Goal: Task Accomplishment & Management: Complete application form

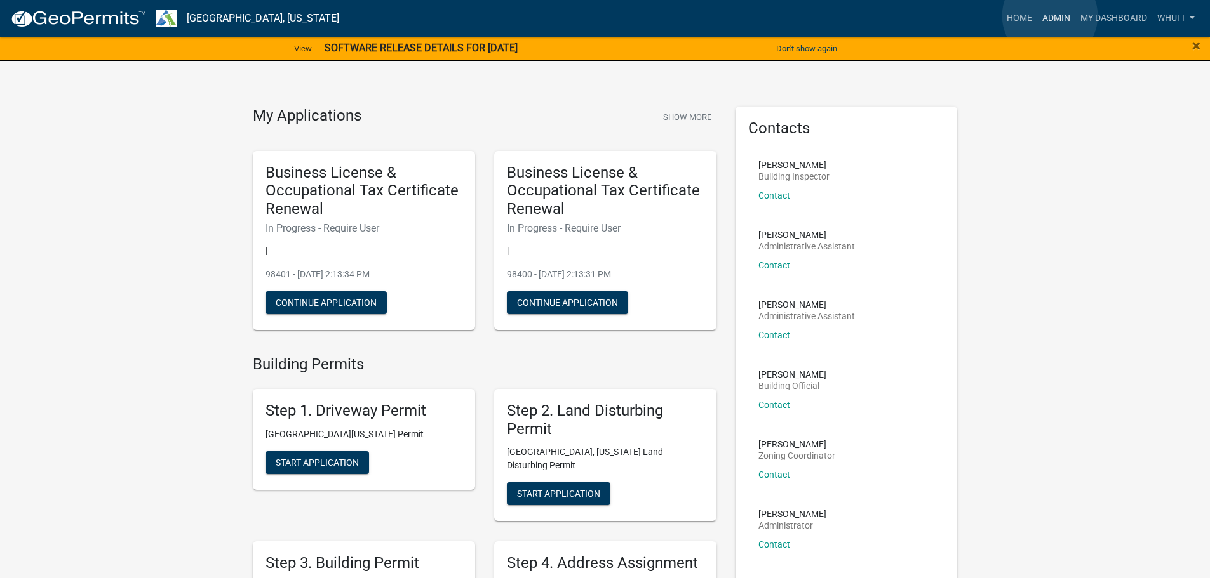
click at [1050, 16] on link "Admin" at bounding box center [1056, 18] width 38 height 24
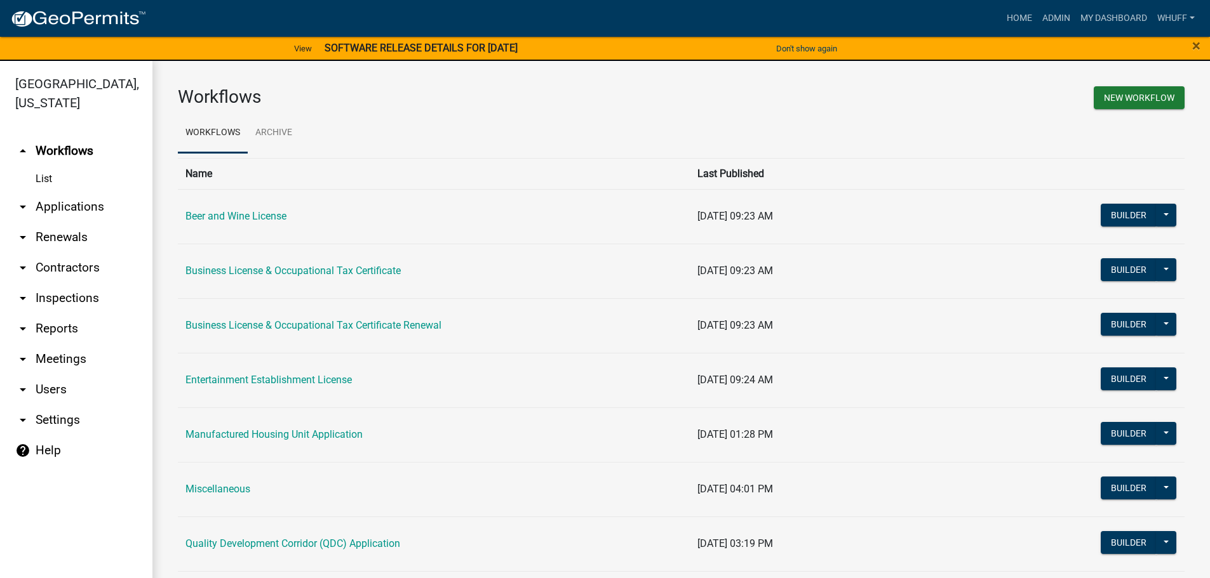
click at [95, 192] on link "arrow_drop_down Applications" at bounding box center [76, 207] width 152 height 30
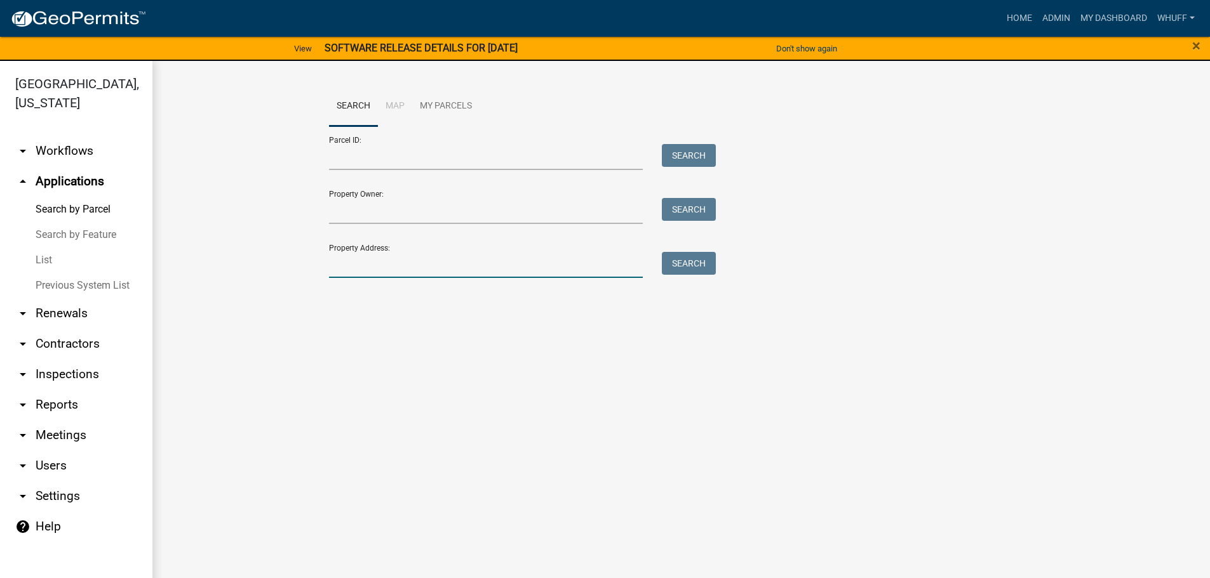
click at [455, 263] on input "Property Address:" at bounding box center [486, 265] width 314 height 26
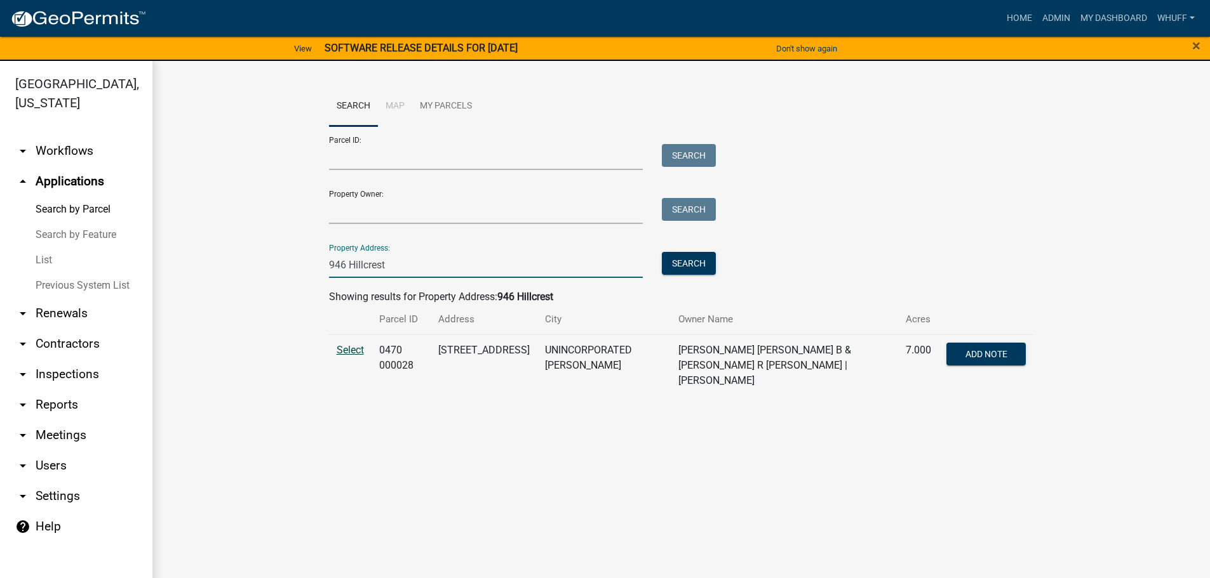
type input "946 Hillcrest"
click at [352, 345] on span "Select" at bounding box center [350, 350] width 27 height 12
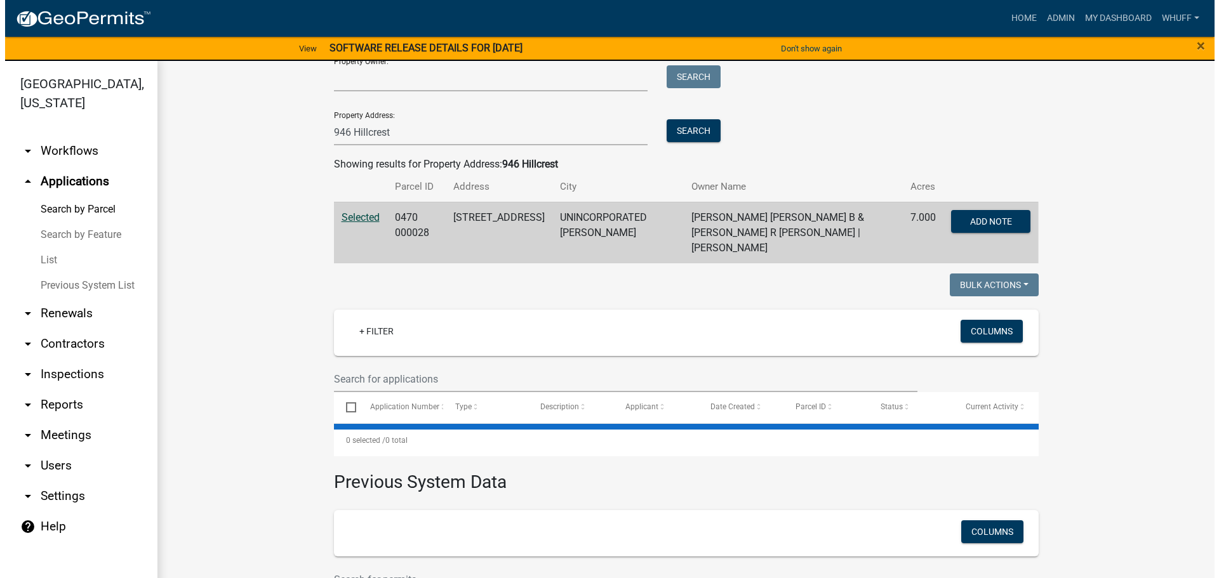
scroll to position [190, 0]
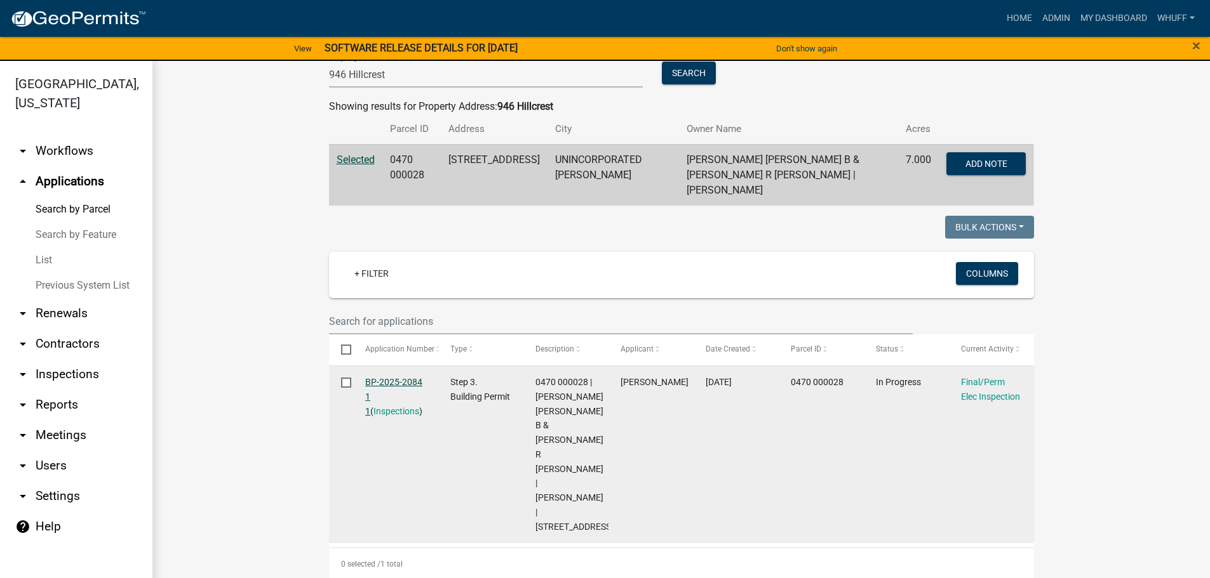
click at [398, 377] on link "BP-2025-2084 1 1" at bounding box center [393, 396] width 57 height 39
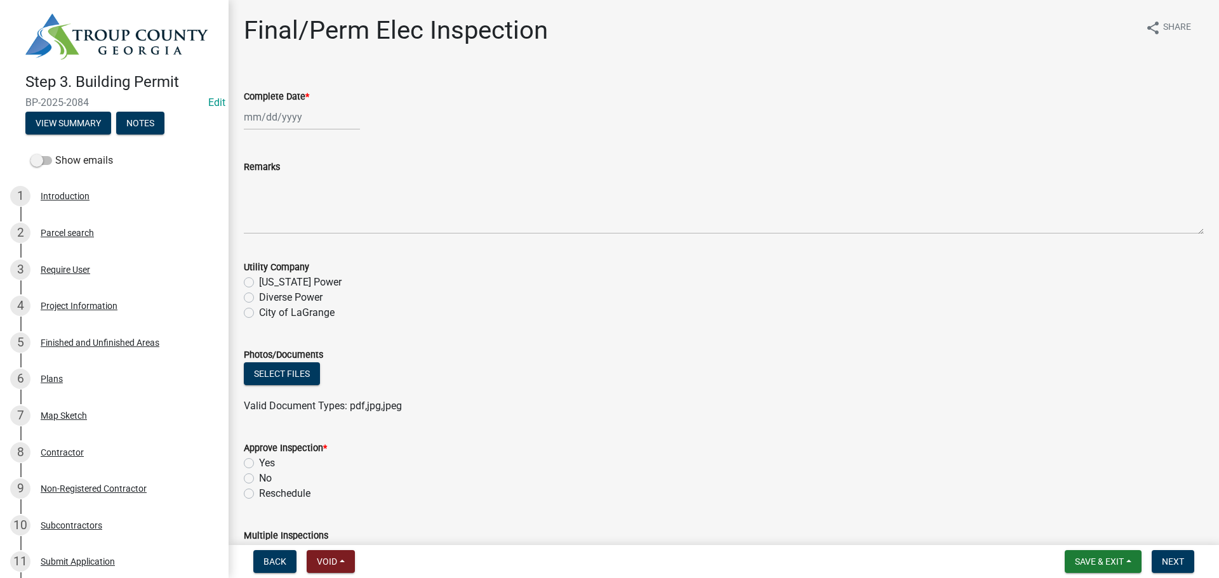
click at [265, 111] on div at bounding box center [302, 117] width 116 height 26
select select "9"
select select "2025"
click at [262, 203] on div "8" at bounding box center [256, 205] width 20 height 20
type input "[DATE]"
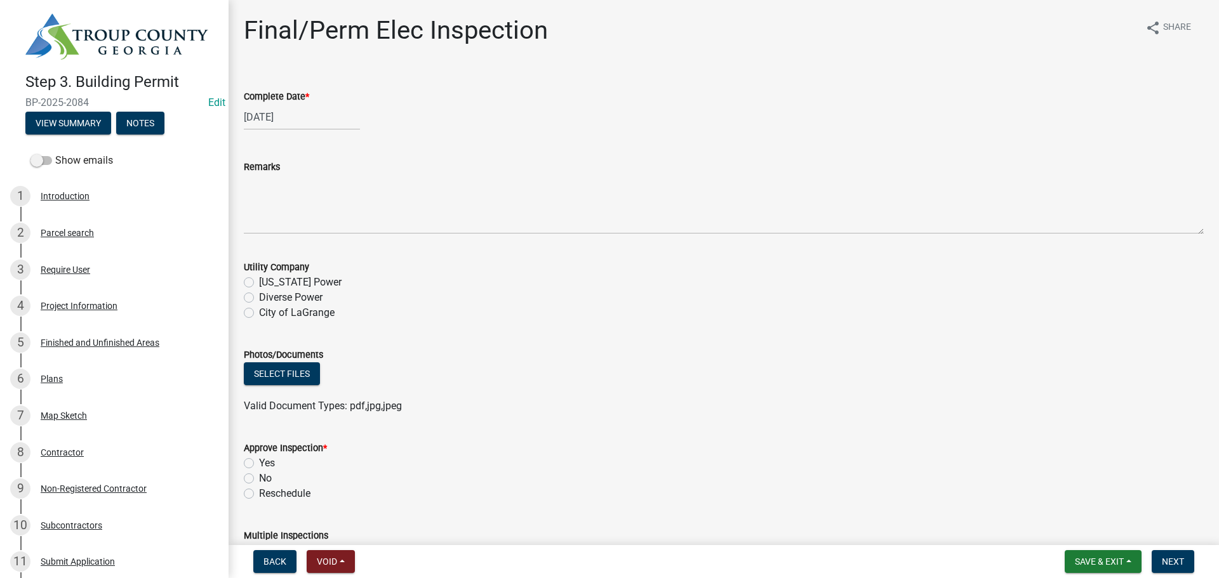
click at [268, 478] on label "No" at bounding box center [265, 478] width 13 height 15
click at [267, 478] on input "No" at bounding box center [263, 475] width 8 height 8
radio input "true"
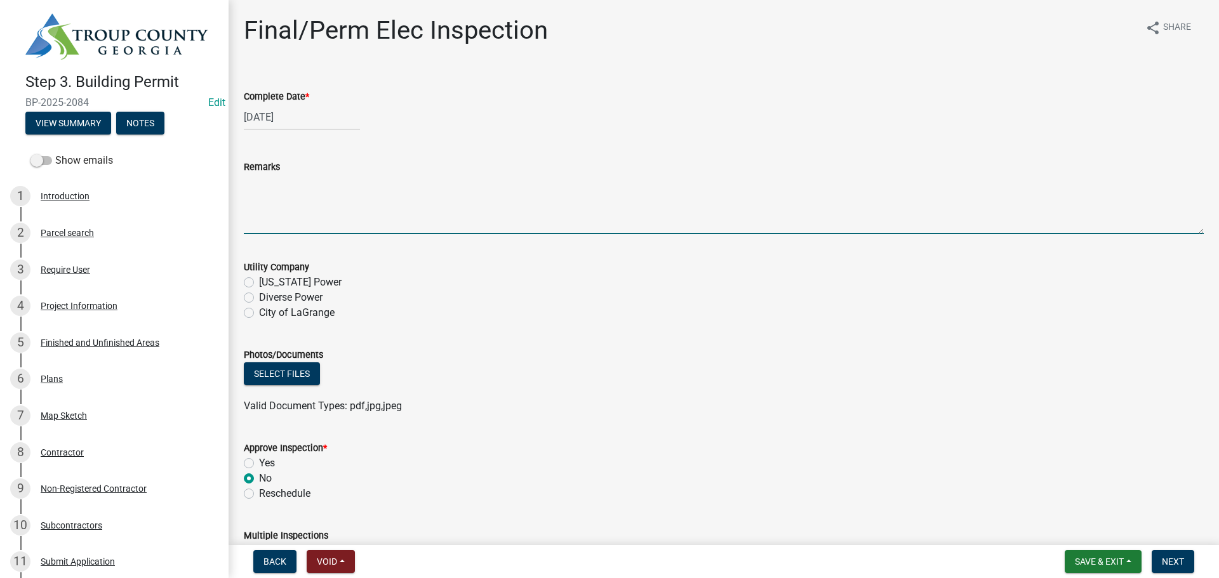
click at [297, 180] on textarea "Remarks" at bounding box center [724, 205] width 960 height 60
type textarea "D"
type textarea "Wires not made safe or devices not installed outside and inside"
click at [771, 351] on div "Photos/Documents" at bounding box center [724, 354] width 960 height 15
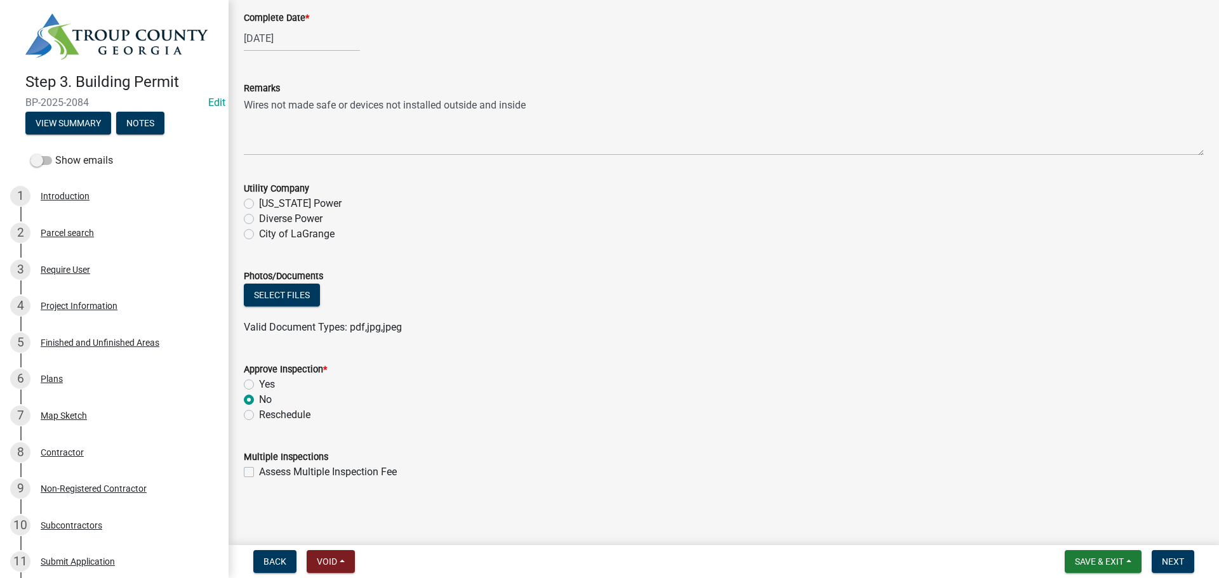
scroll to position [79, 0]
click at [979, 322] on div "Valid Document Types: pdf,jpg,jpeg" at bounding box center [723, 326] width 979 height 15
click at [1163, 563] on span "Next" at bounding box center [1173, 562] width 22 height 10
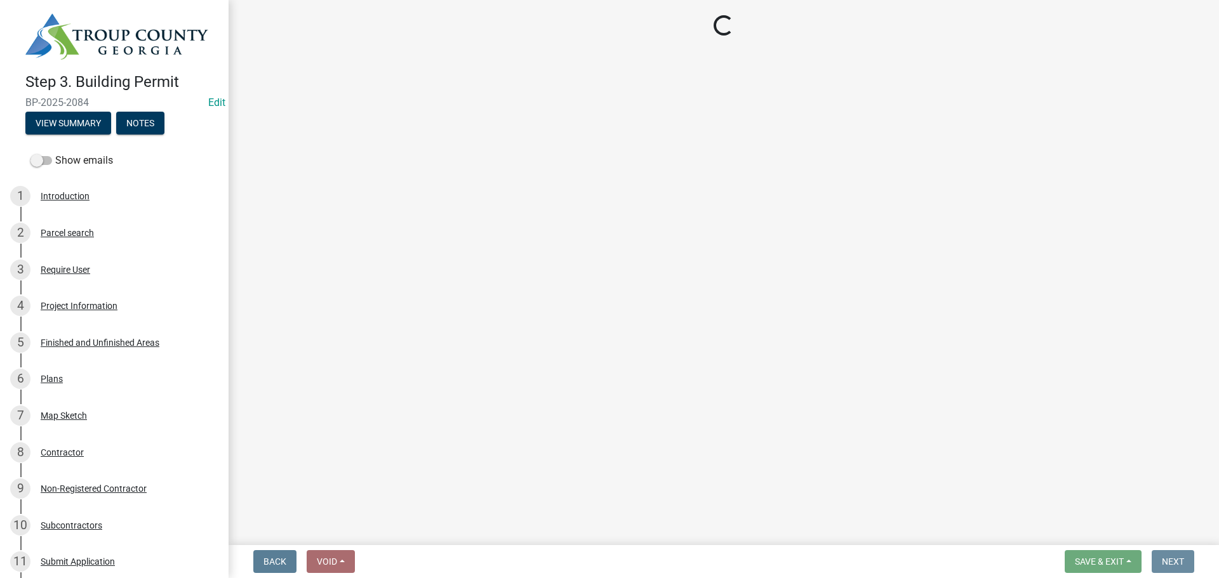
scroll to position [0, 0]
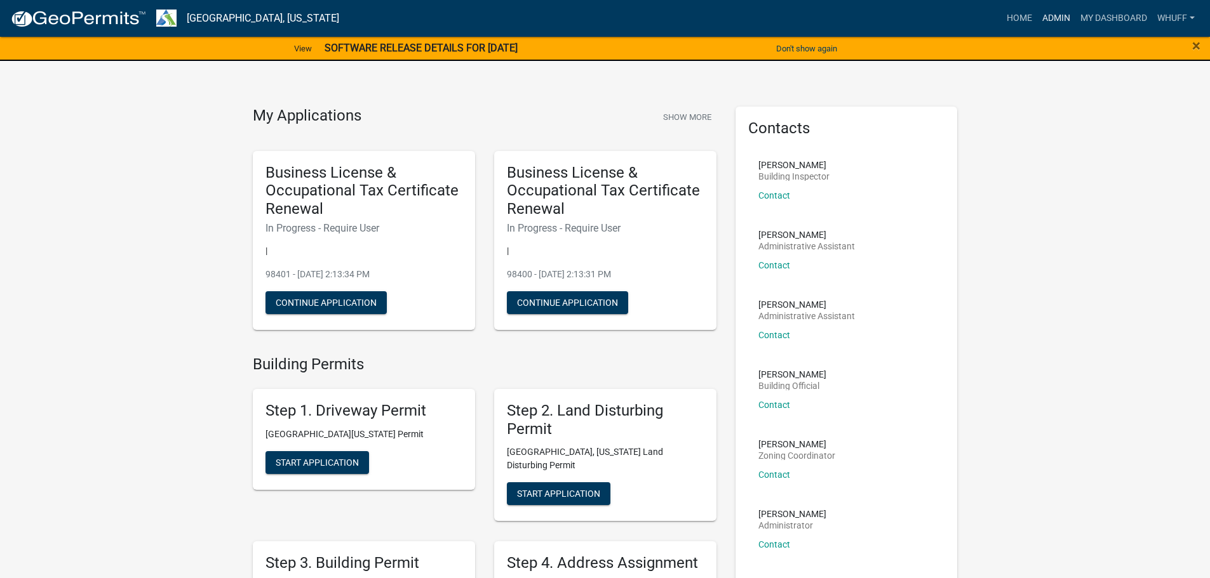
click at [1048, 24] on link "Admin" at bounding box center [1056, 18] width 38 height 24
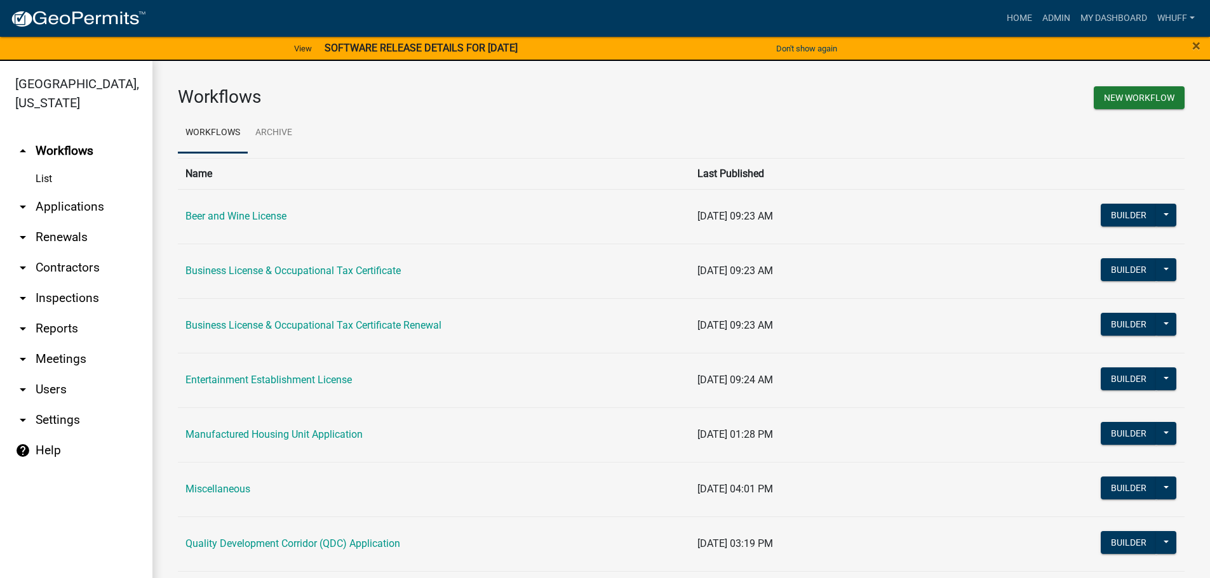
click at [80, 192] on link "arrow_drop_down Applications" at bounding box center [76, 207] width 152 height 30
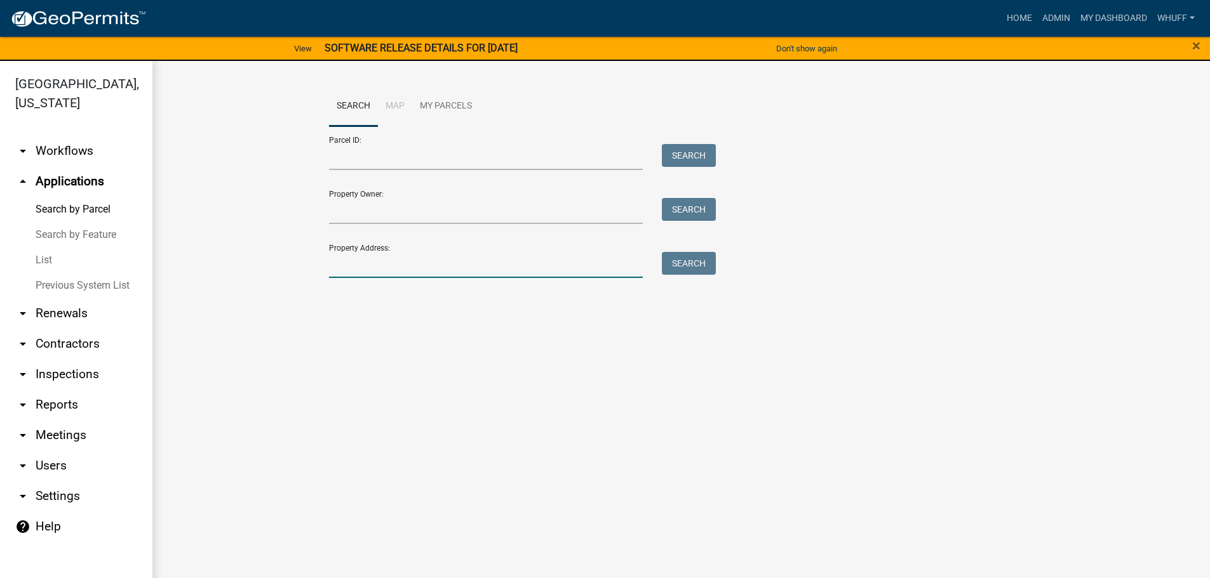
click at [359, 269] on input "Property Address:" at bounding box center [486, 265] width 314 height 26
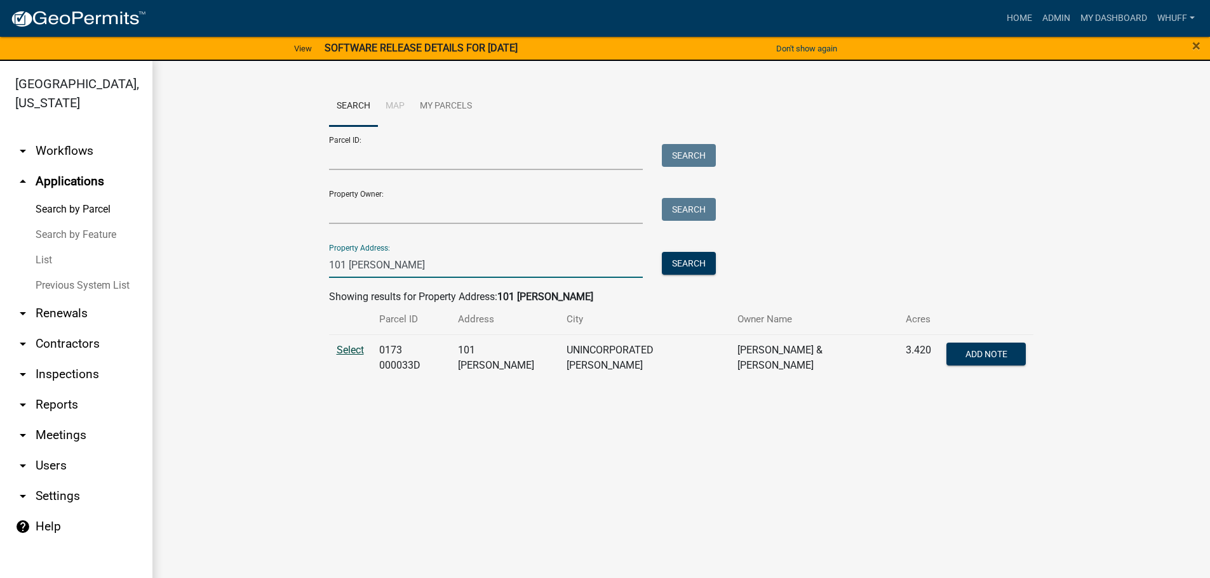
type input "101 Parmer"
click at [347, 351] on span "Select" at bounding box center [350, 350] width 27 height 12
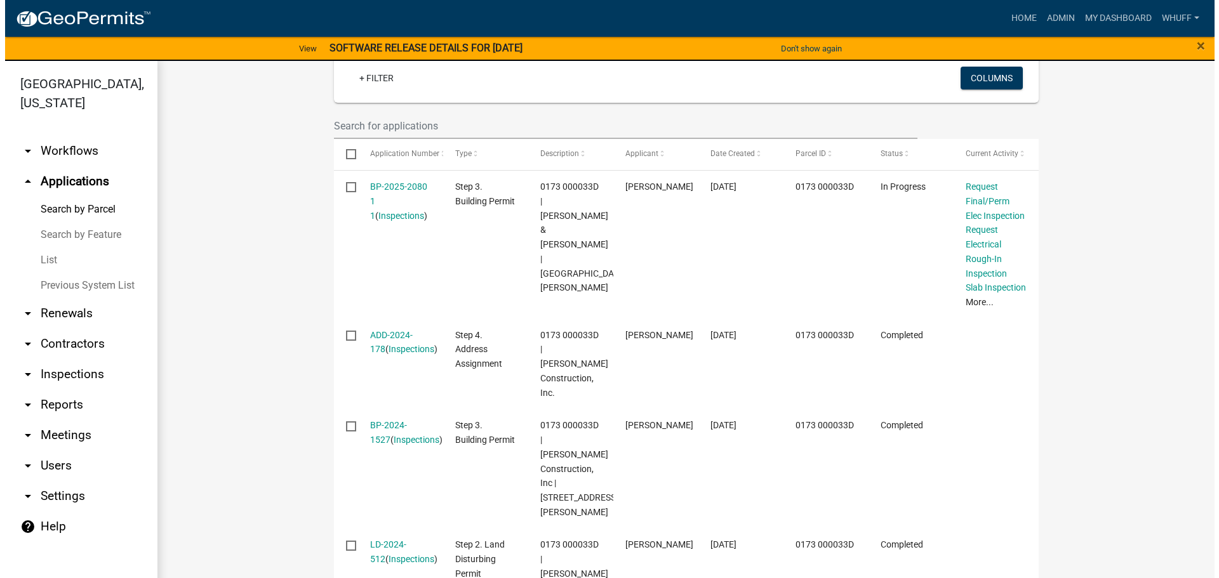
scroll to position [381, 0]
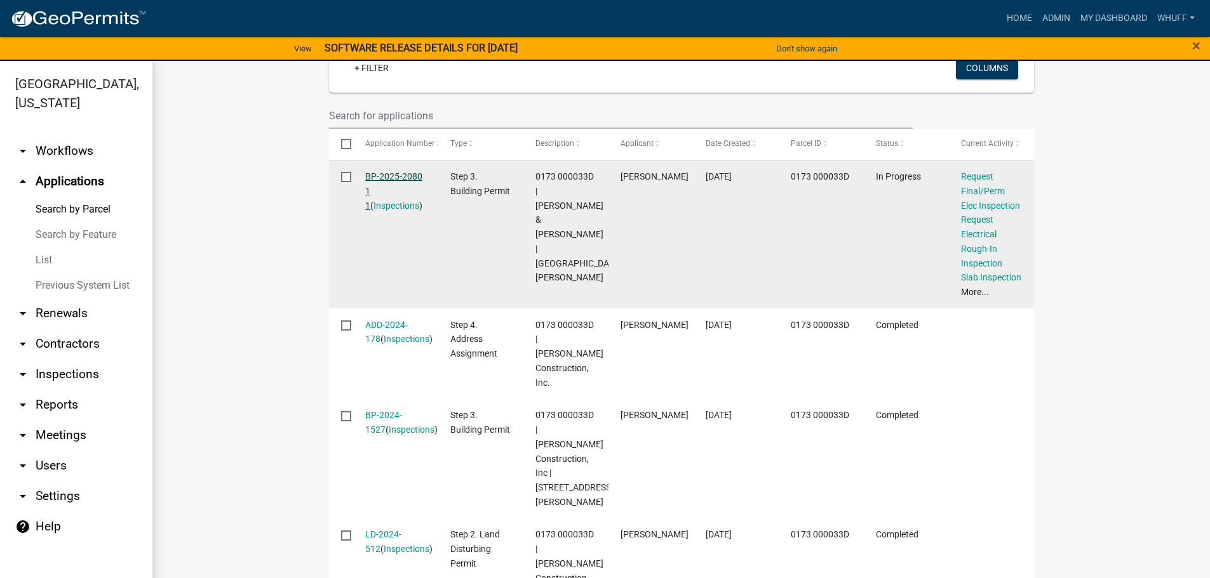
click at [400, 177] on link "BP-2025-2080 1 1" at bounding box center [393, 190] width 57 height 39
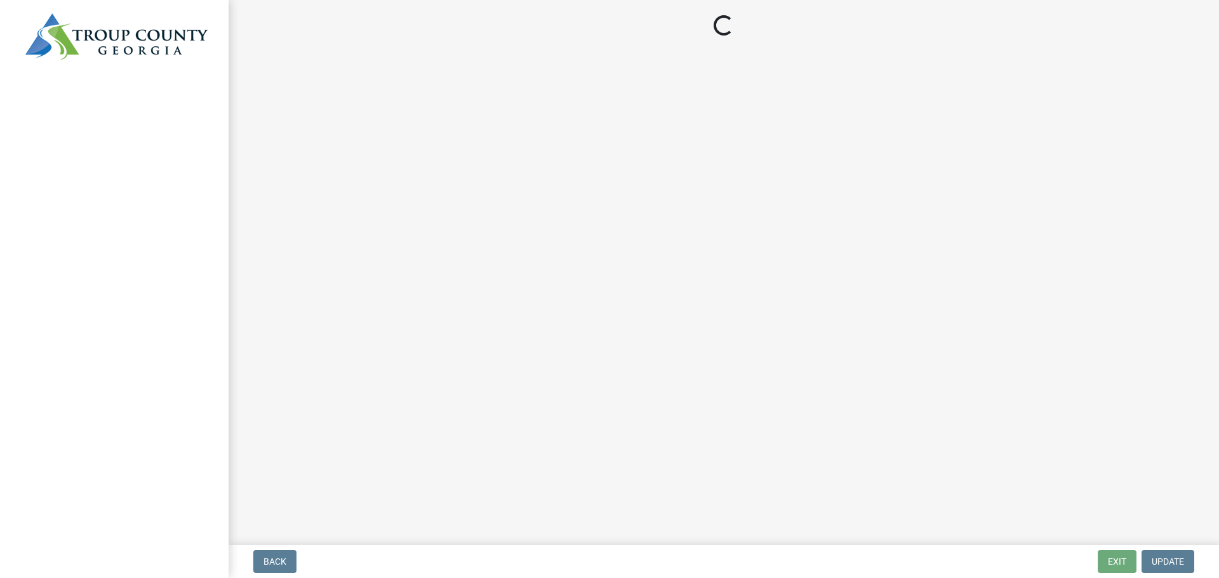
select select "37c52e4c-0293-4b91-b6c8-f52d35843f6a"
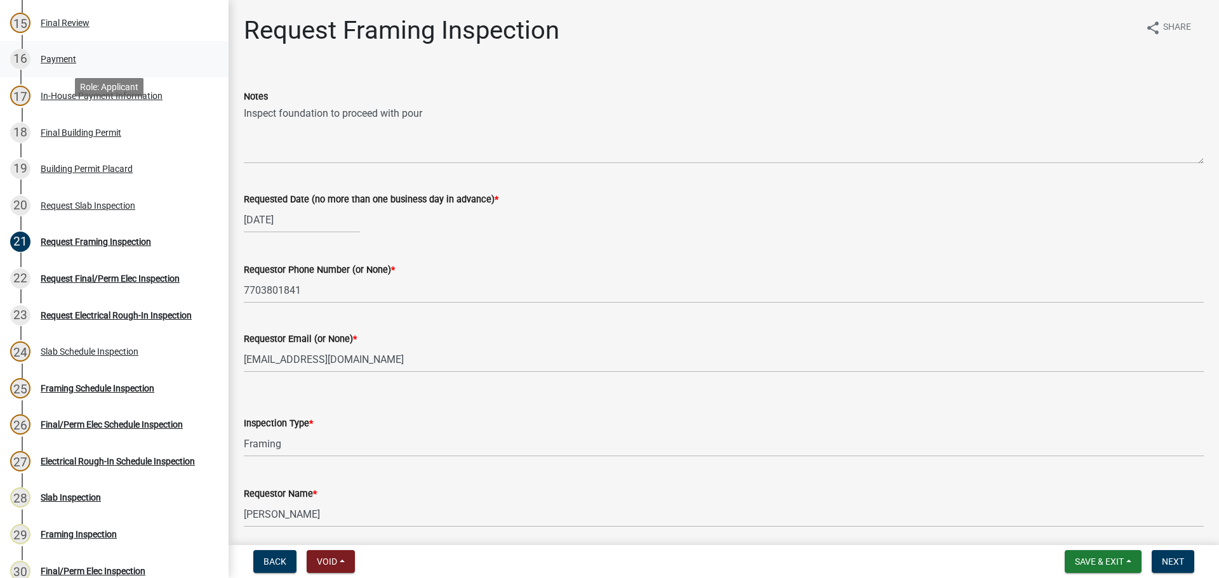
scroll to position [825, 0]
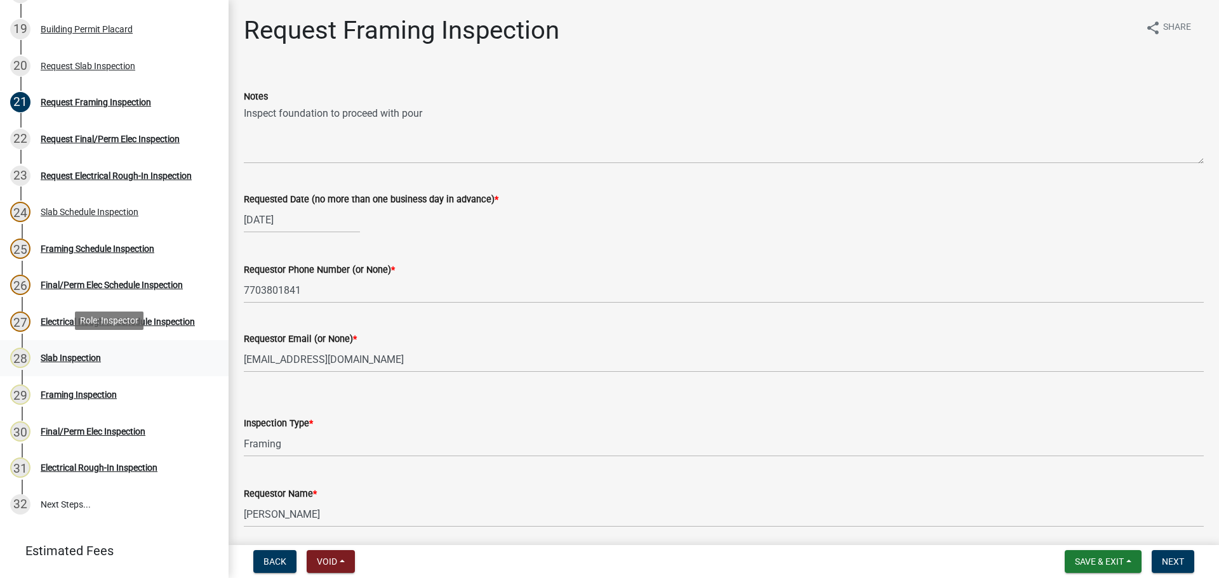
click at [71, 350] on div "28 Slab Inspection" at bounding box center [109, 358] width 198 height 20
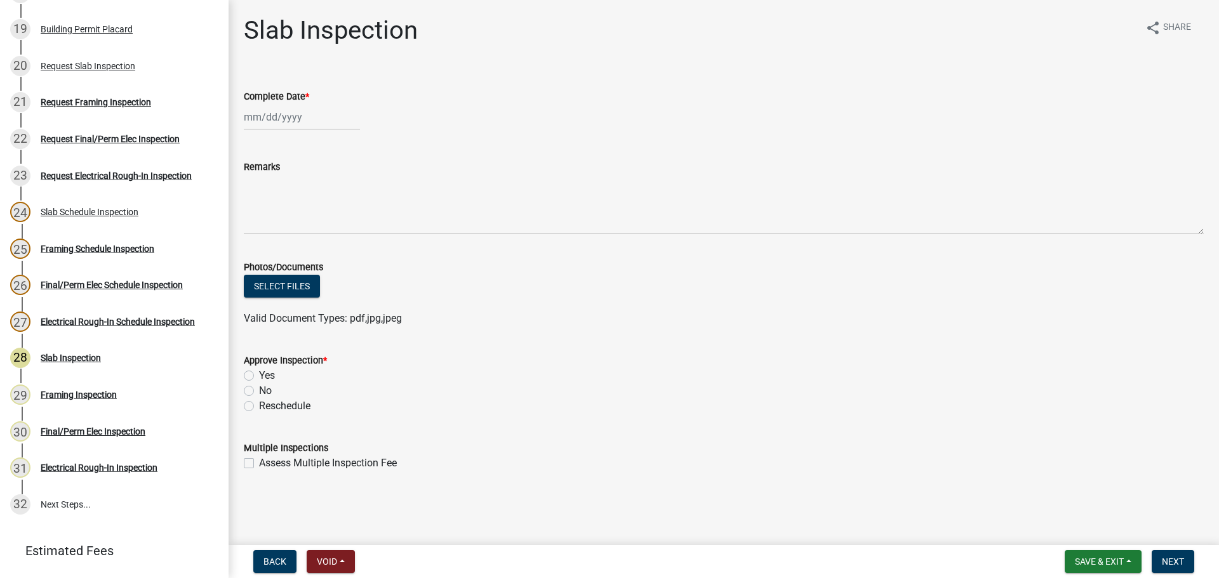
select select "9"
select select "2025"
click at [290, 114] on div "[PERSON_NAME] Feb Mar Apr [PERSON_NAME][DATE] Oct Nov [DATE] 1526 1527 1528 152…" at bounding box center [302, 117] width 116 height 26
click at [258, 203] on div "8" at bounding box center [256, 205] width 20 height 20
type input "[DATE]"
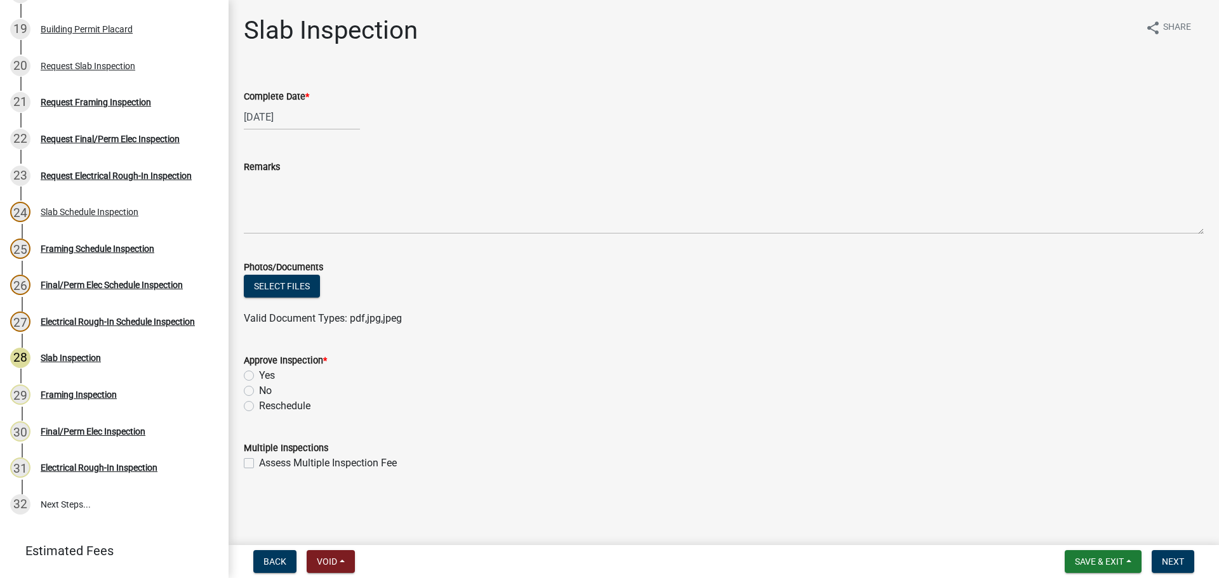
click at [259, 376] on label "Yes" at bounding box center [267, 375] width 16 height 15
click at [259, 376] on input "Yes" at bounding box center [263, 372] width 8 height 8
radio input "true"
drag, startPoint x: 618, startPoint y: 371, endPoint x: 980, endPoint y: 387, distance: 362.3
click at [623, 371] on div "Yes" at bounding box center [724, 375] width 960 height 15
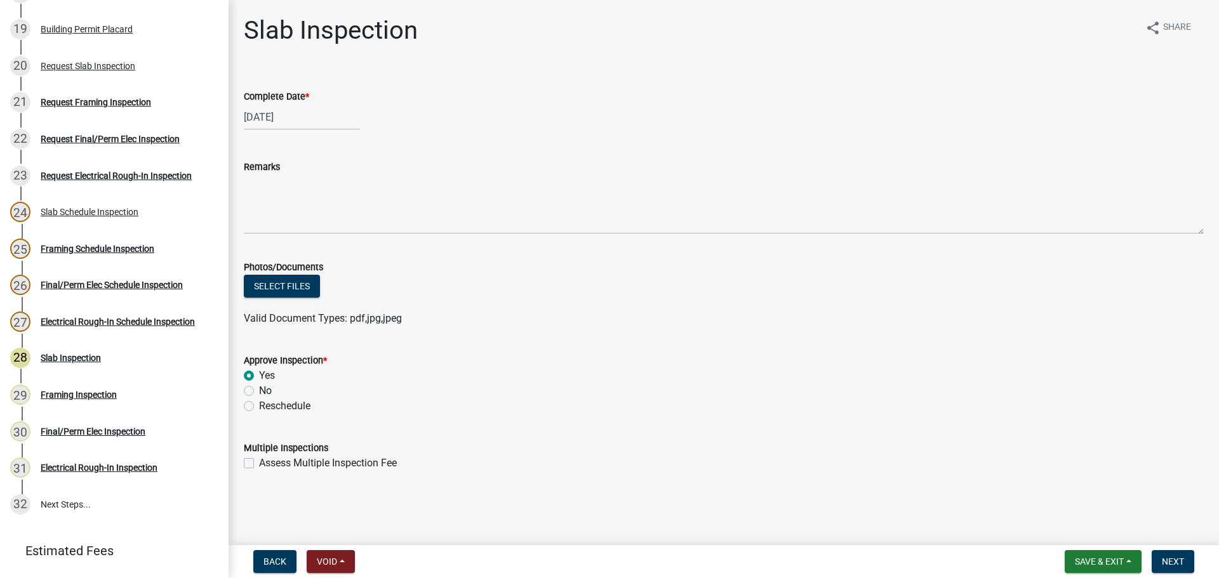
click at [989, 387] on div "No" at bounding box center [724, 391] width 960 height 15
click at [1172, 568] on button "Next" at bounding box center [1173, 562] width 43 height 23
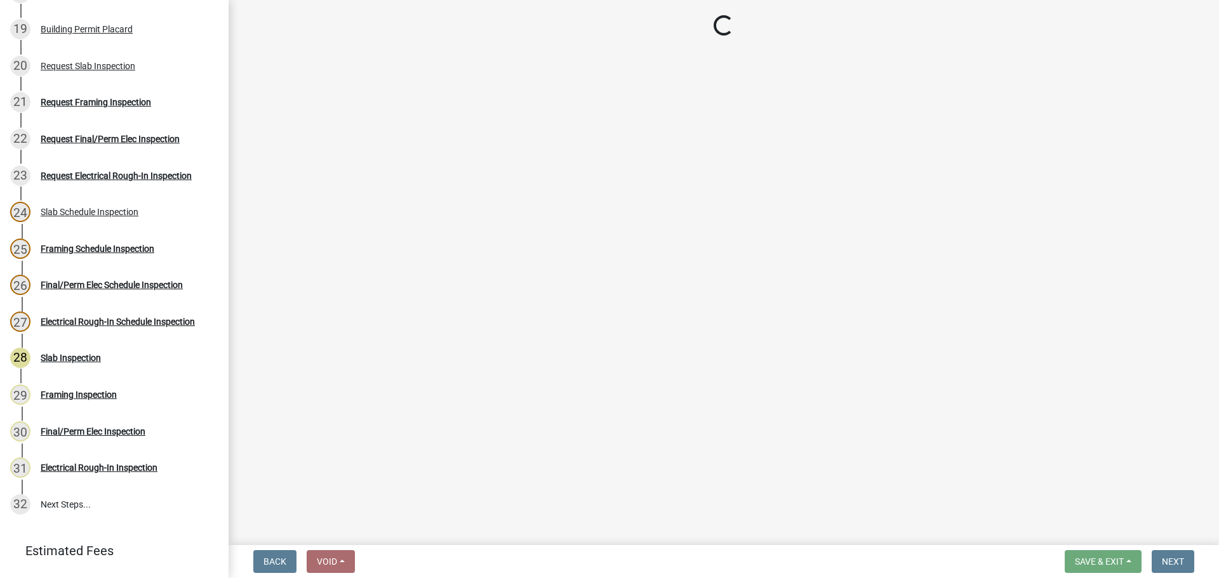
select select "37c52e4c-0293-4b91-b6c8-f52d35843f6a"
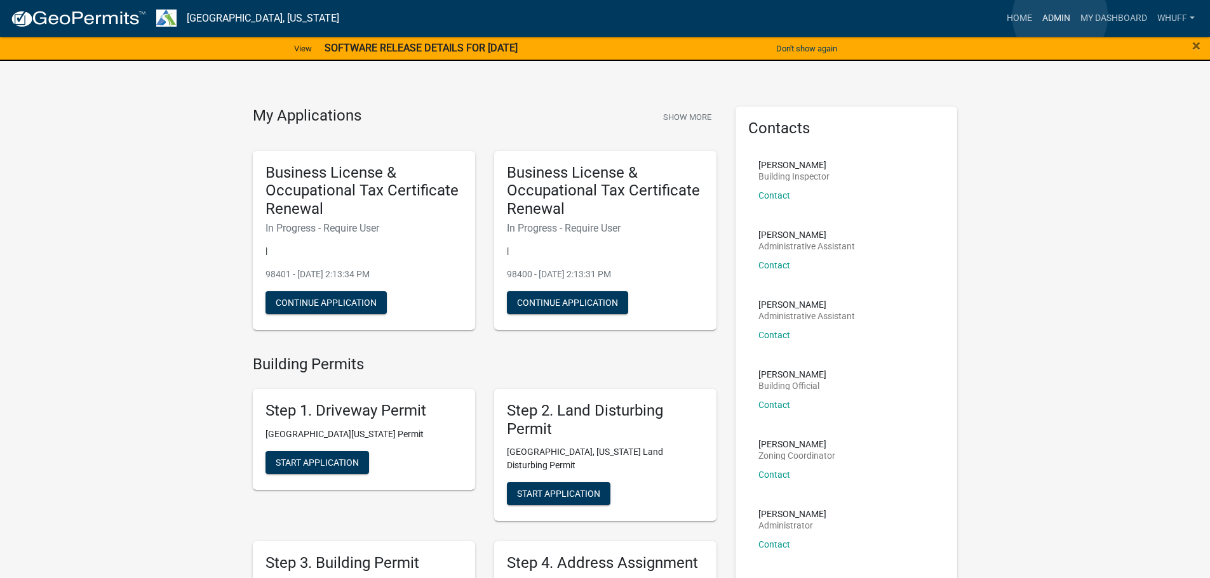
click at [1060, 17] on link "Admin" at bounding box center [1056, 18] width 38 height 24
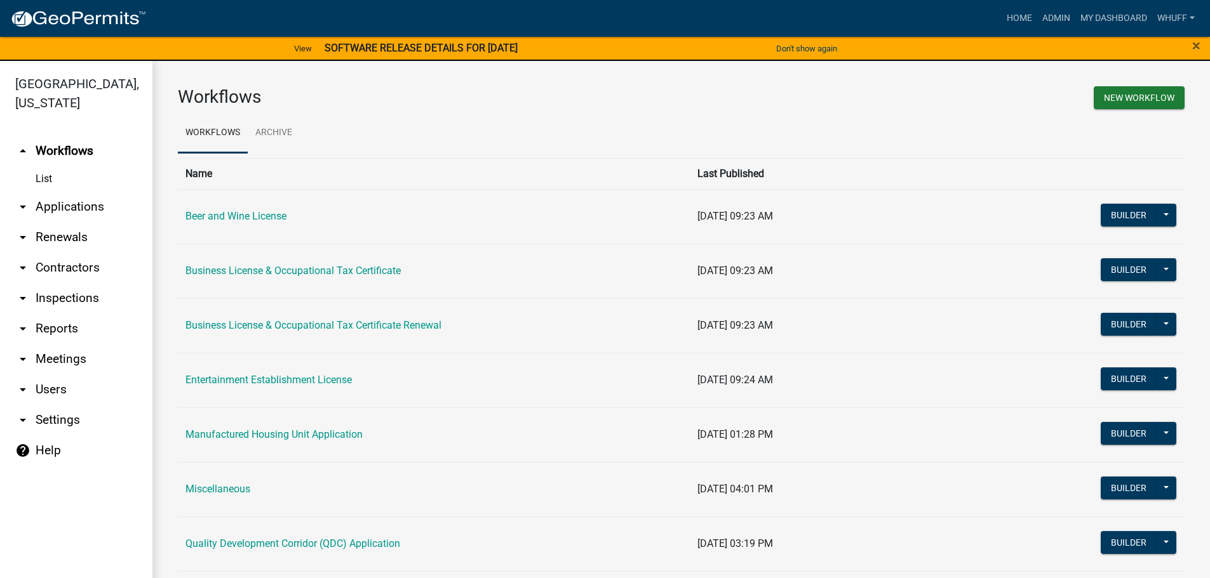
click at [86, 192] on link "arrow_drop_down Applications" at bounding box center [76, 207] width 152 height 30
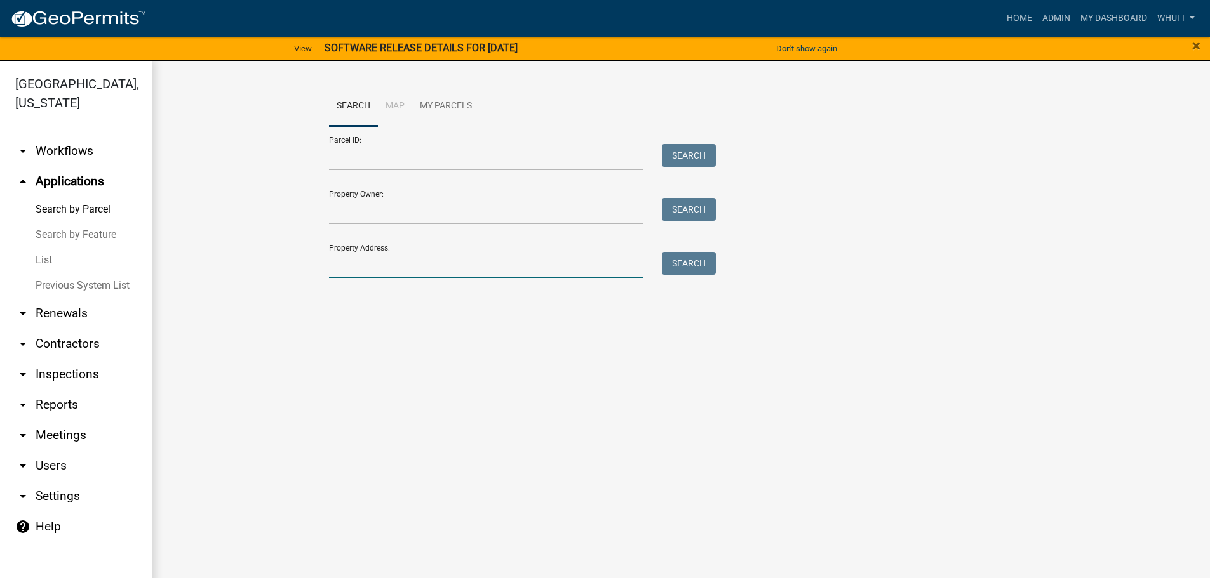
click at [360, 262] on input "Property Address:" at bounding box center [486, 265] width 314 height 26
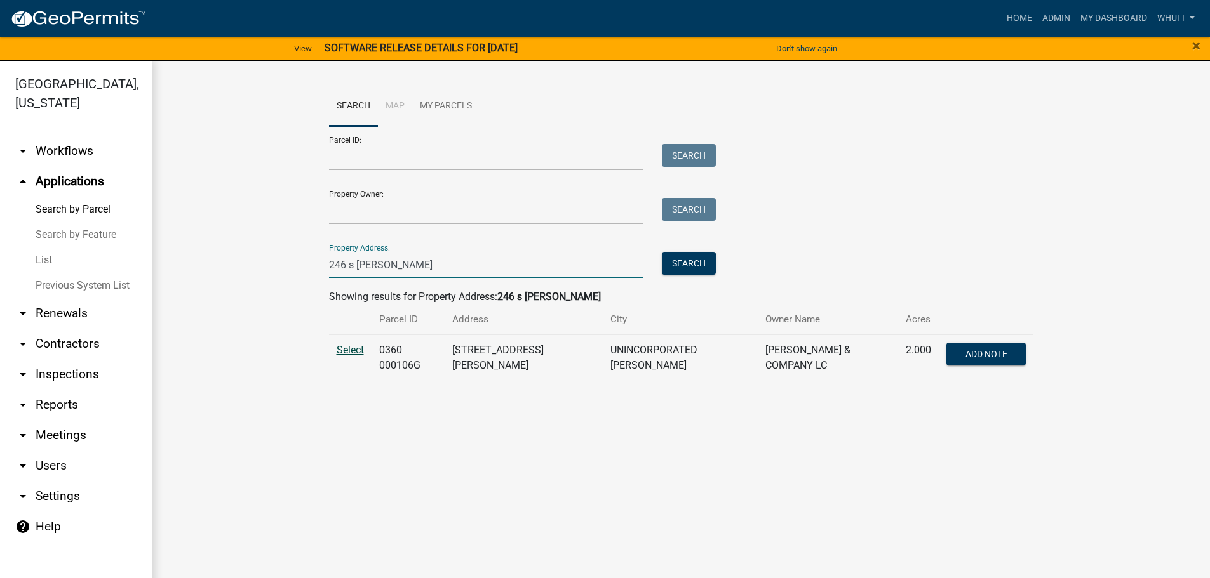
type input "246 s smith"
click at [357, 354] on span "Select" at bounding box center [350, 350] width 27 height 12
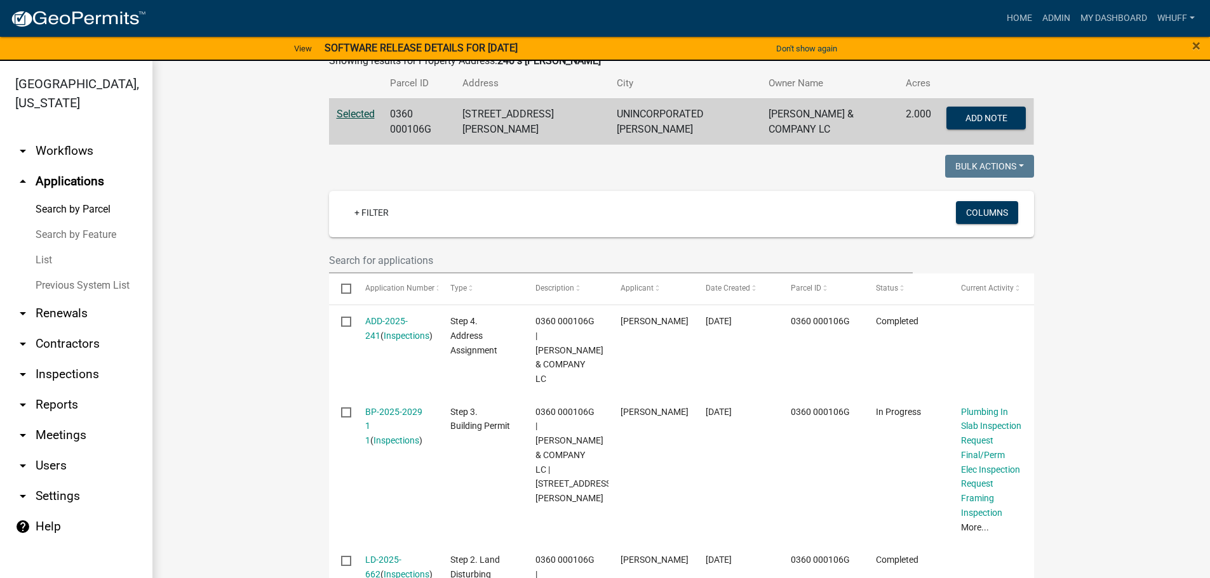
scroll to position [254, 0]
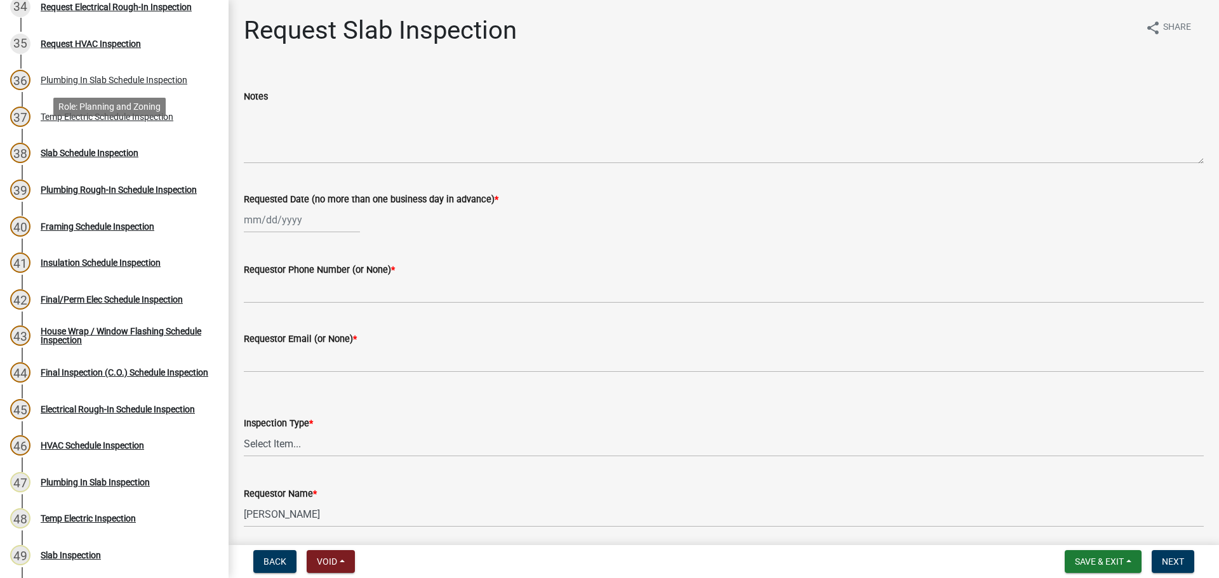
scroll to position [1460, 0]
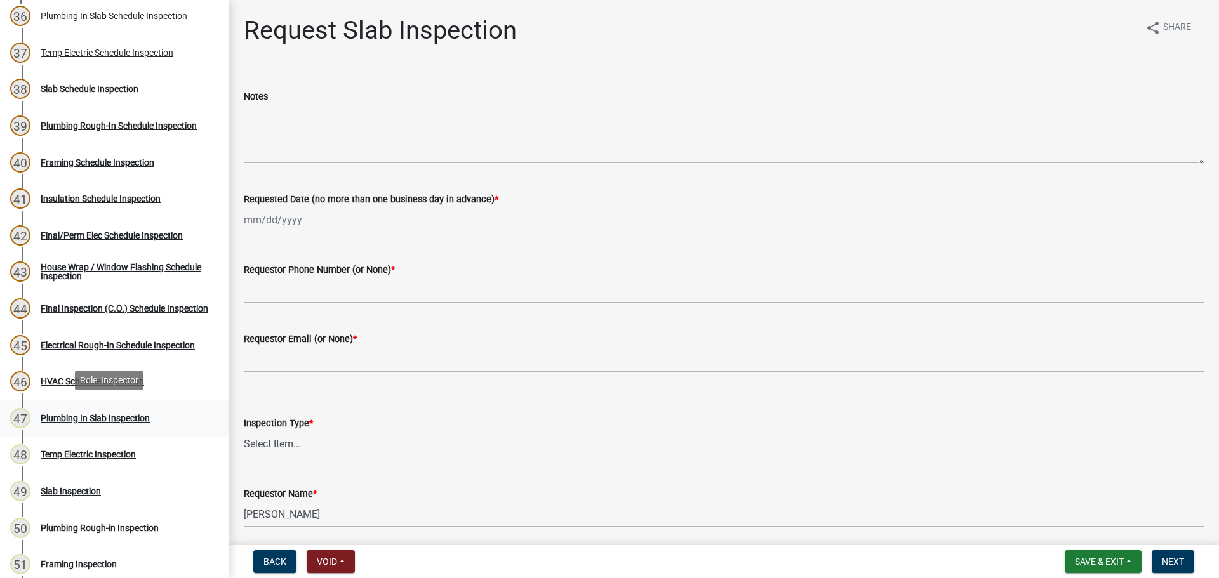
click at [121, 414] on div "Plumbing In Slab Inspection" at bounding box center [95, 418] width 109 height 9
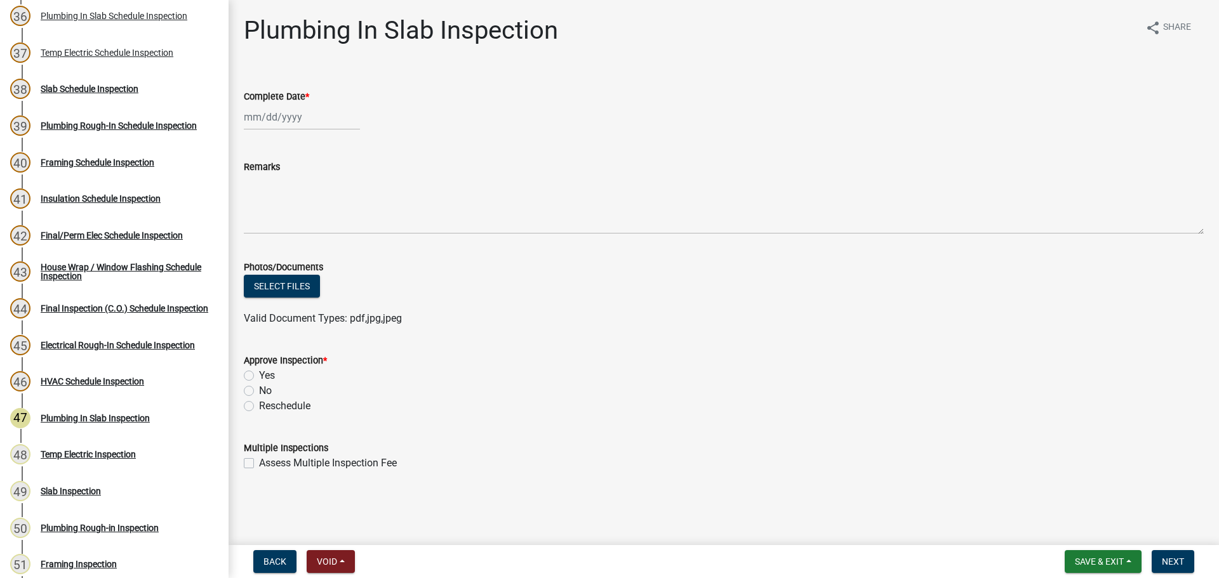
select select "9"
select select "2025"
click at [280, 111] on div "Jan Feb Mar Apr May Jun Jul Aug Sep Oct Nov Dec 1525 1526 1527 1528 1529 1530 1…" at bounding box center [302, 117] width 116 height 26
click at [255, 197] on div "8" at bounding box center [256, 205] width 20 height 20
type input "09/08/2025"
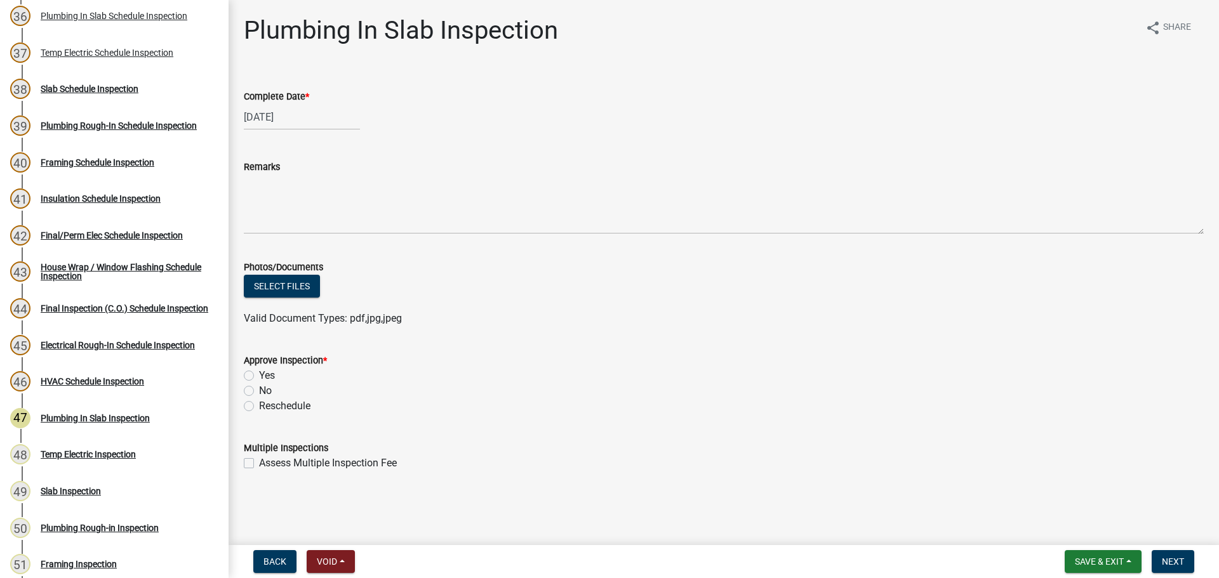
click at [259, 372] on label "Yes" at bounding box center [267, 375] width 16 height 15
click at [259, 372] on input "Yes" at bounding box center [263, 372] width 8 height 8
radio input "true"
click at [714, 348] on form "Approve Inspection * Yes No Reschedule" at bounding box center [724, 376] width 960 height 76
click at [804, 332] on wm-data-entity-input "Photos/Documents Select files Valid Document Types: pdf,jpg,jpeg" at bounding box center [724, 290] width 960 height 93
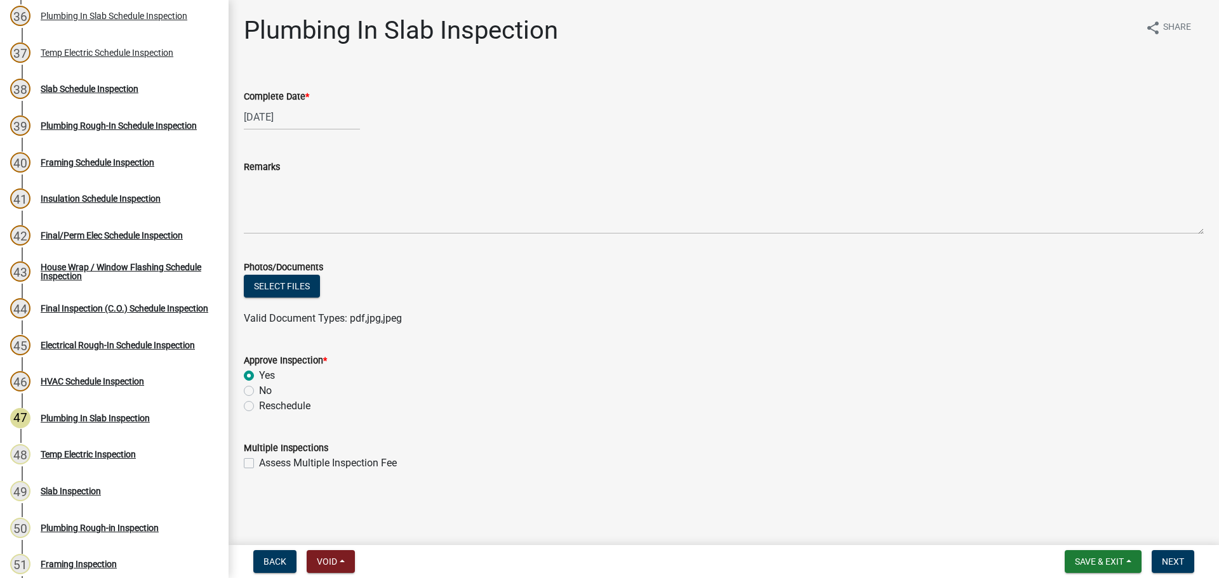
click at [986, 342] on form "Approve Inspection * Yes No Reschedule" at bounding box center [724, 376] width 960 height 76
click at [1052, 357] on div "Approve Inspection *" at bounding box center [724, 360] width 960 height 15
click at [1166, 558] on span "Next" at bounding box center [1173, 562] width 22 height 10
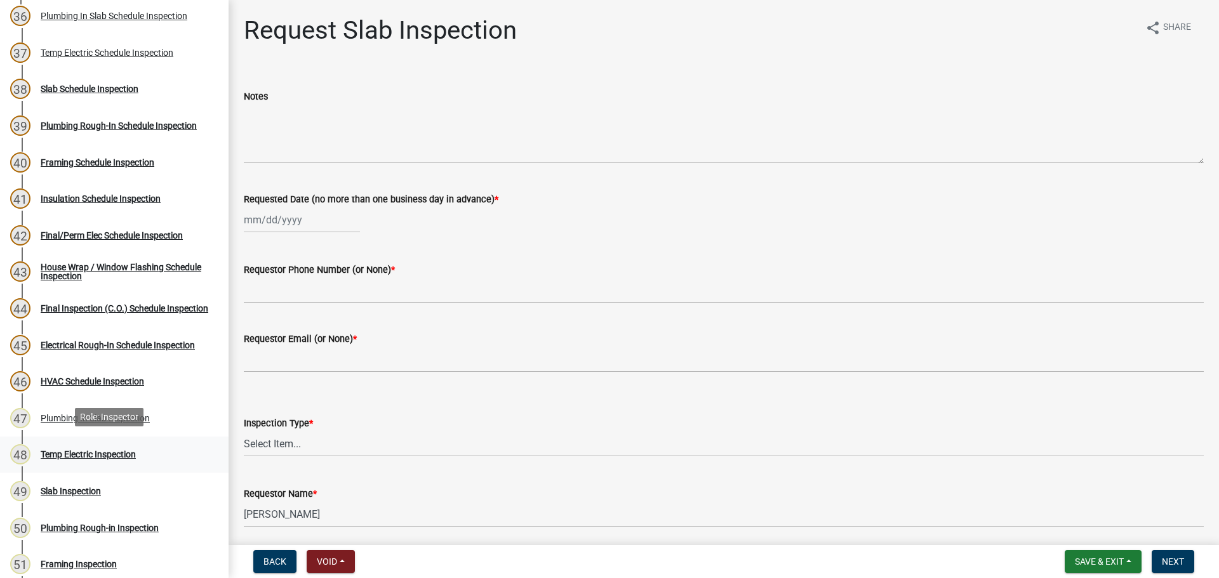
click at [97, 450] on div "Temp Electric Inspection" at bounding box center [88, 454] width 95 height 9
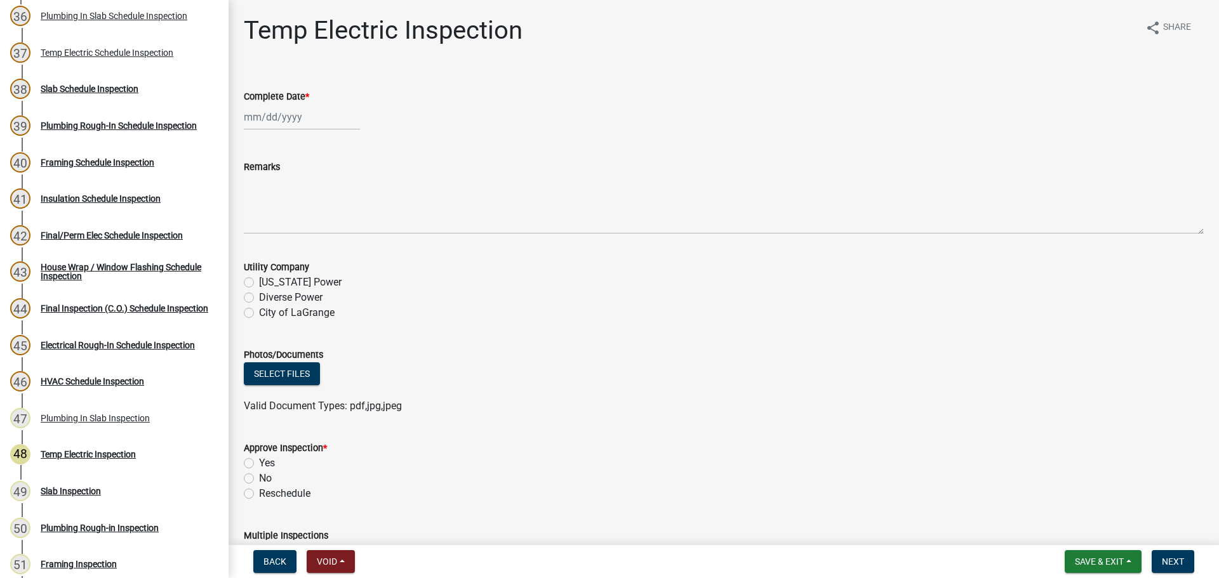
click at [279, 116] on div at bounding box center [302, 117] width 116 height 26
select select "9"
select select "2025"
click at [253, 201] on div "8" at bounding box center [256, 205] width 20 height 20
type input "09/08/2025"
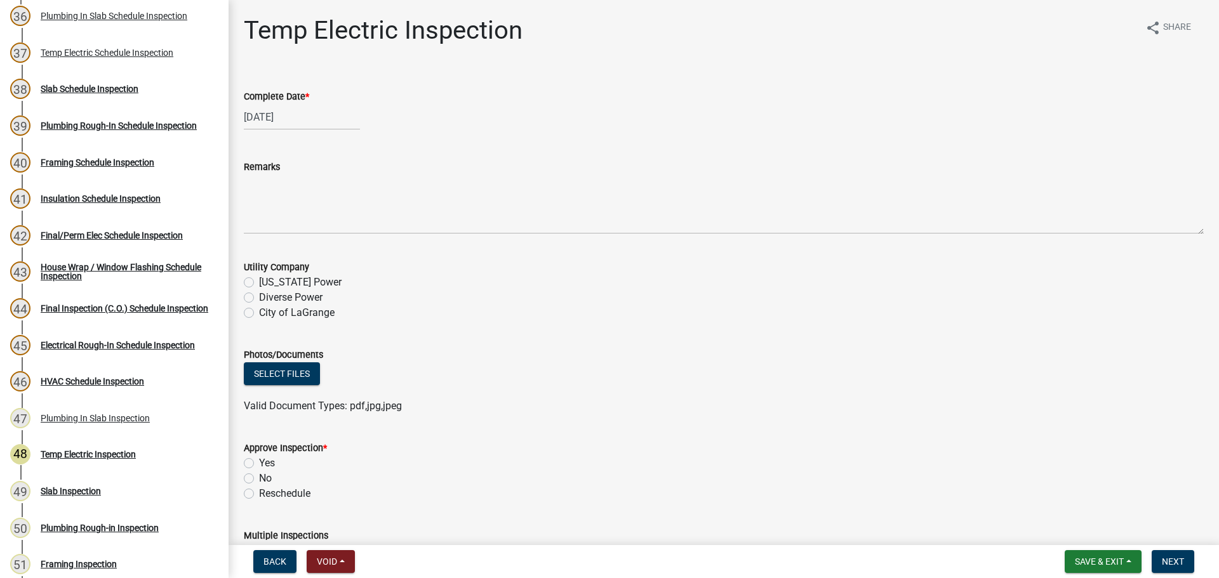
click at [288, 298] on label "Diverse Power" at bounding box center [290, 297] width 63 height 15
click at [267, 298] on input "Diverse Power" at bounding box center [263, 294] width 8 height 8
radio input "true"
click at [268, 463] on label "Yes" at bounding box center [267, 463] width 16 height 15
click at [267, 463] on input "Yes" at bounding box center [263, 460] width 8 height 8
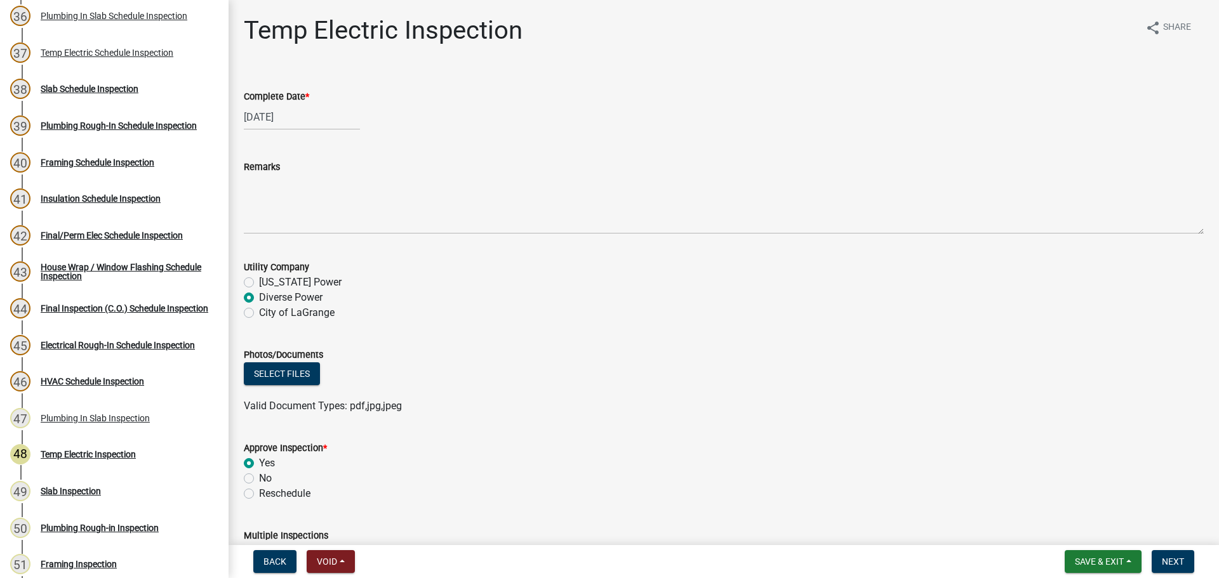
radio input "true"
drag, startPoint x: 702, startPoint y: 434, endPoint x: 1046, endPoint y: 425, distance: 344.9
click at [713, 432] on form "Approve Inspection * Yes No Reschedule" at bounding box center [724, 463] width 960 height 76
click at [1046, 425] on form "Approve Inspection * Yes No Reschedule" at bounding box center [724, 463] width 960 height 76
click at [1177, 568] on button "Next" at bounding box center [1173, 562] width 43 height 23
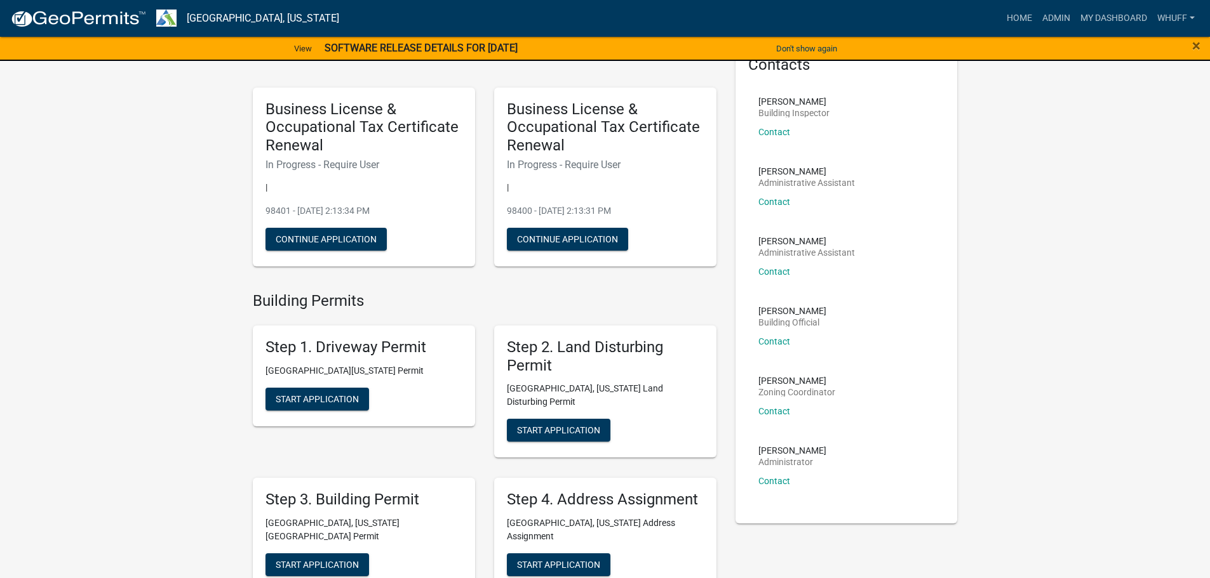
scroll to position [127, 0]
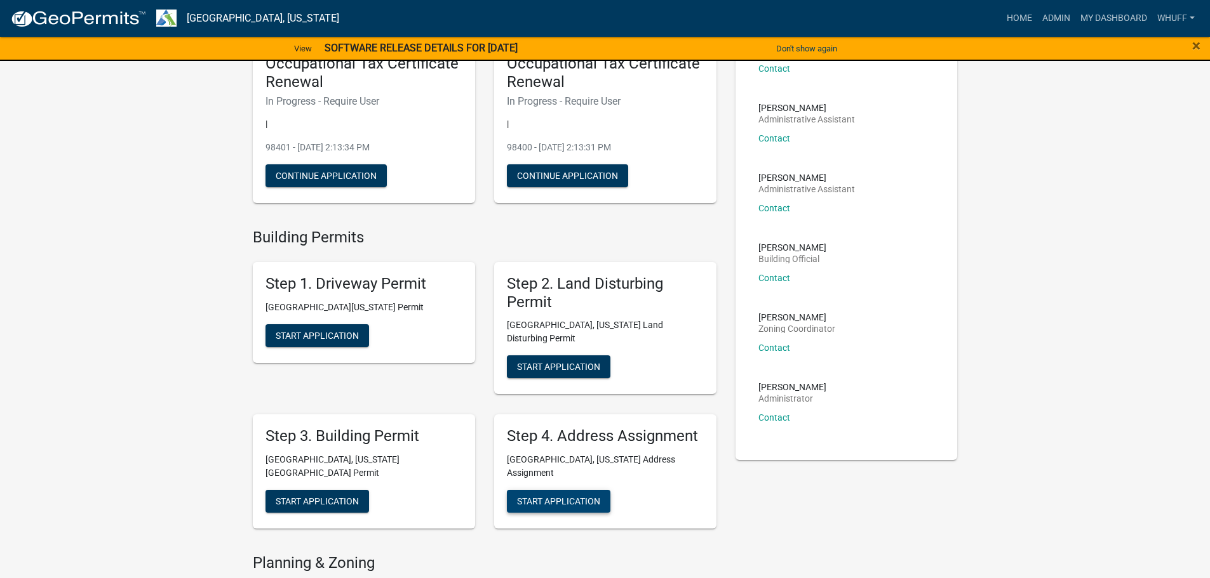
click at [544, 490] on button "Start Application" at bounding box center [559, 501] width 104 height 23
